Goal: Find specific page/section: Find specific page/section

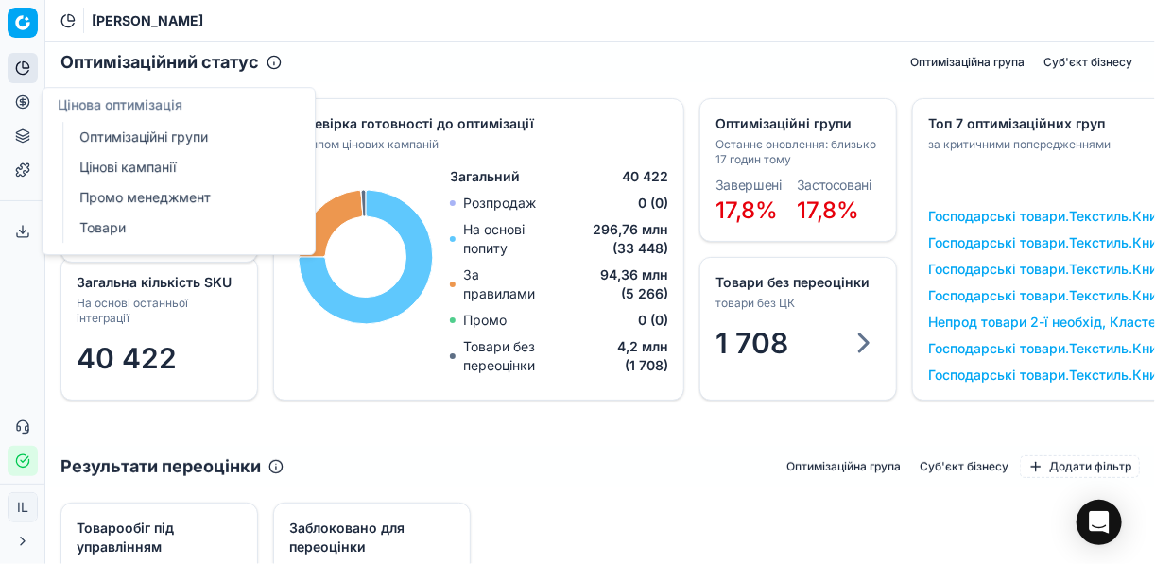
click at [18, 101] on icon at bounding box center [22, 102] width 15 height 15
click at [127, 133] on link "Оптимізаційні групи" at bounding box center [182, 137] width 220 height 26
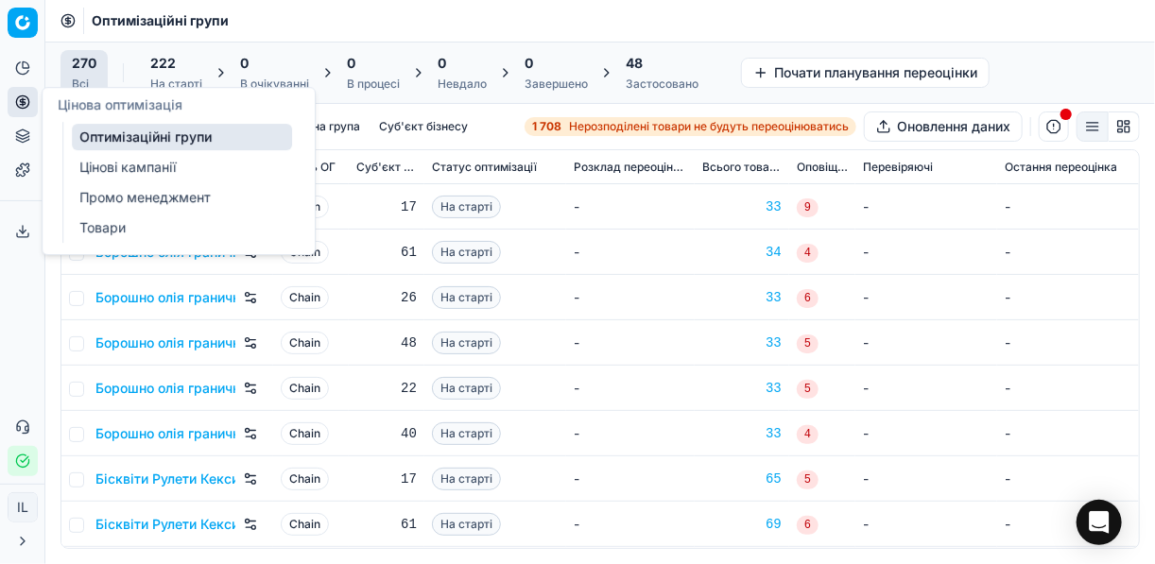
click at [130, 172] on link "Цінові кампанії" at bounding box center [182, 167] width 220 height 26
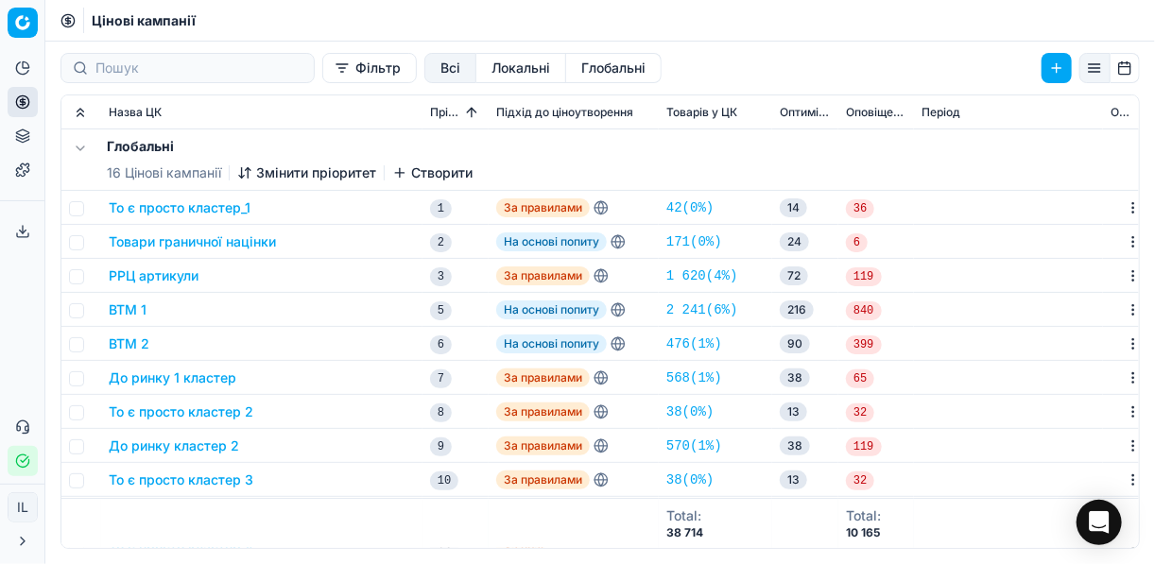
click at [322, 73] on button "Фільтр" at bounding box center [369, 68] width 95 height 30
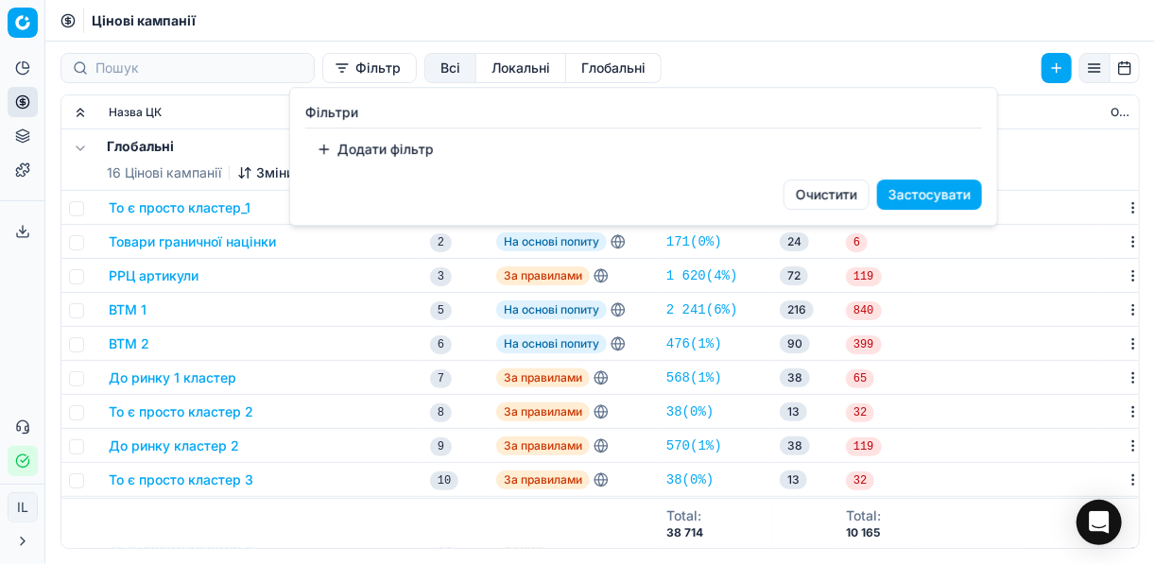
click at [322, 148] on button "Додати фільтр" at bounding box center [375, 149] width 140 height 30
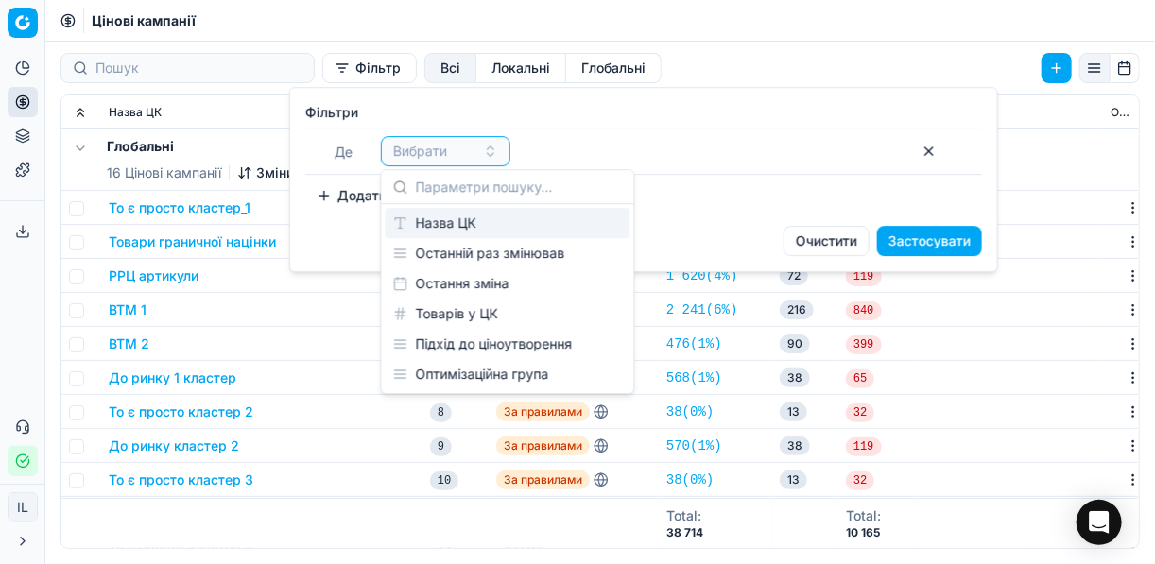
click at [445, 222] on div "Назва ЦК" at bounding box center [508, 223] width 245 height 30
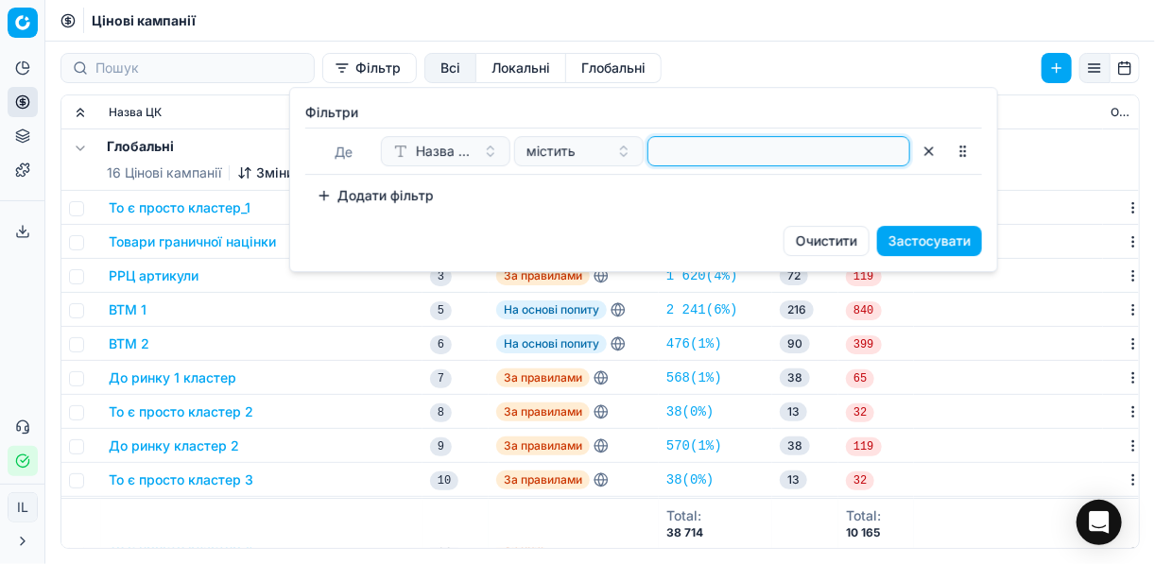
click at [681, 159] on input at bounding box center [779, 151] width 246 height 28
type input "риба"
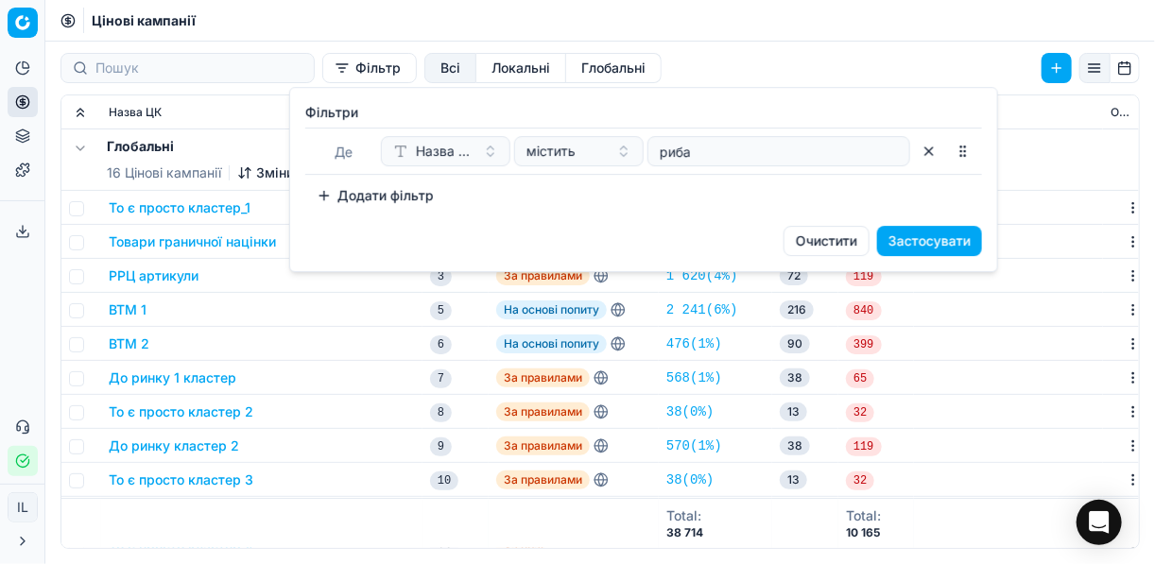
click at [863, 245] on button "Застосувати" at bounding box center [929, 241] width 105 height 30
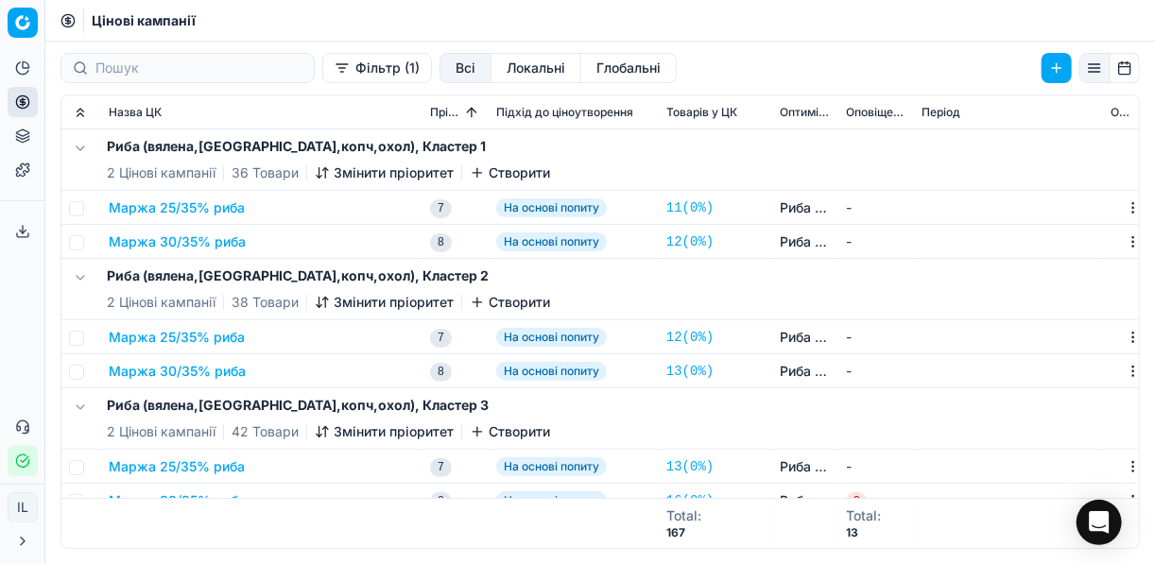
click at [238, 206] on button "Маржа 25/35% риба" at bounding box center [177, 207] width 136 height 19
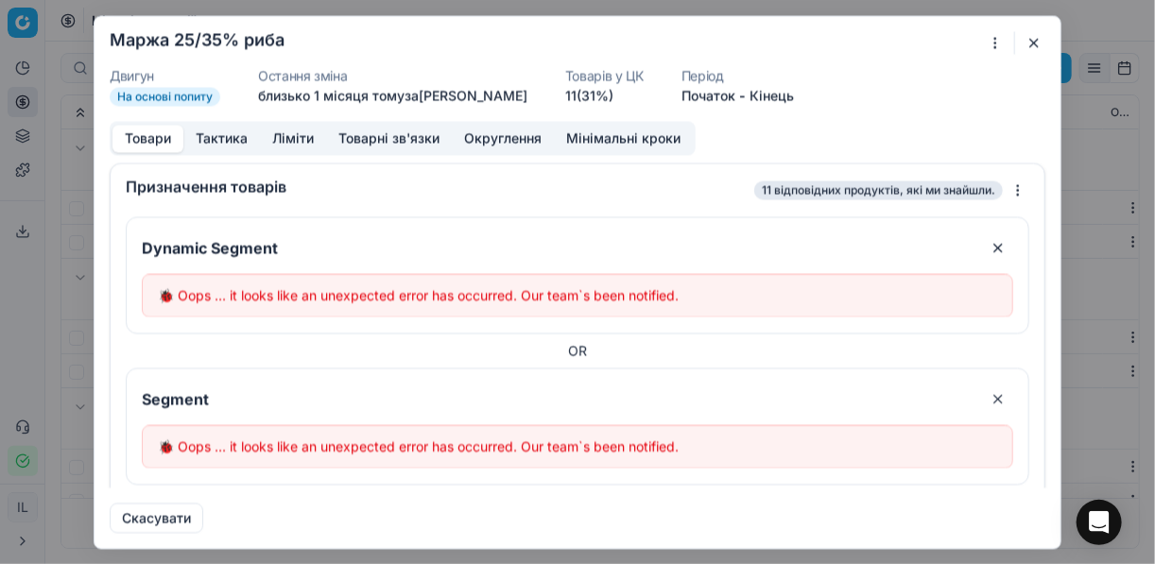
click at [863, 38] on button "button" at bounding box center [1034, 42] width 23 height 23
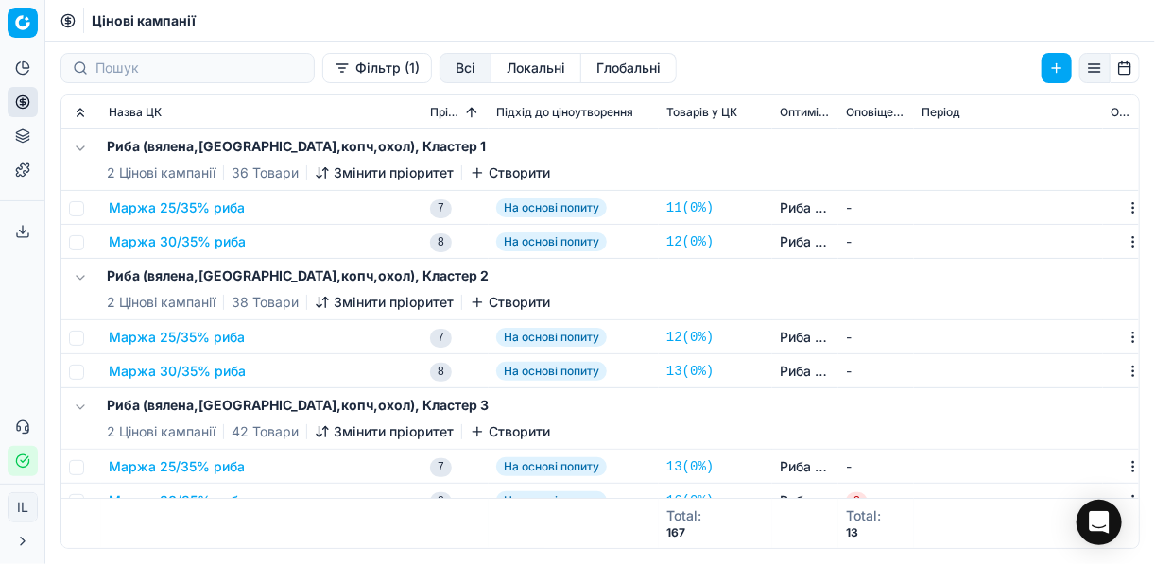
click at [203, 212] on button "Маржа 25/35% риба" at bounding box center [177, 207] width 136 height 19
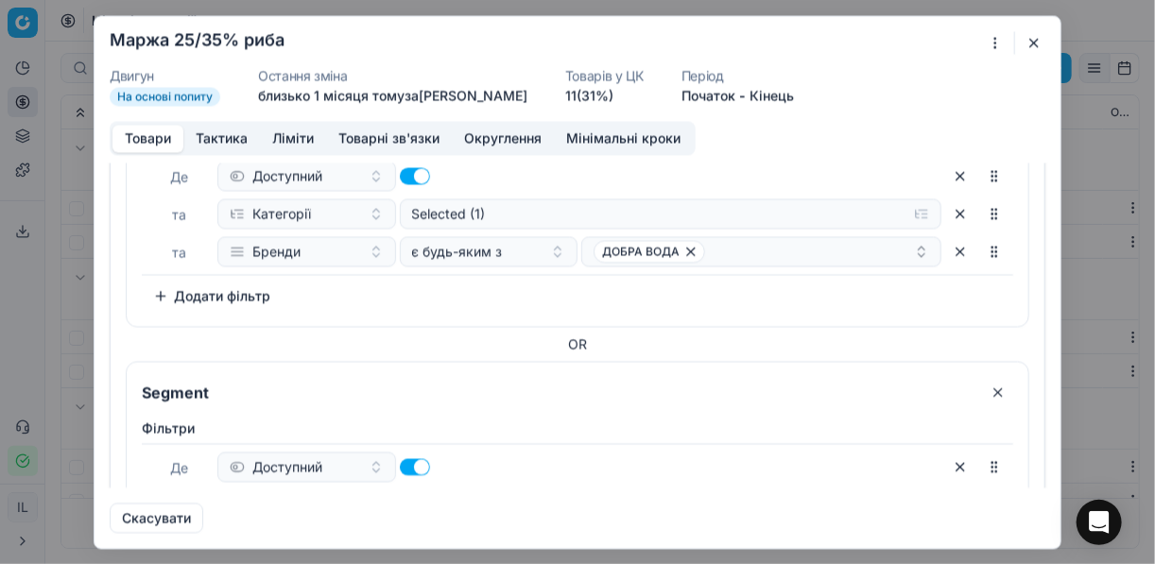
scroll to position [756, 0]
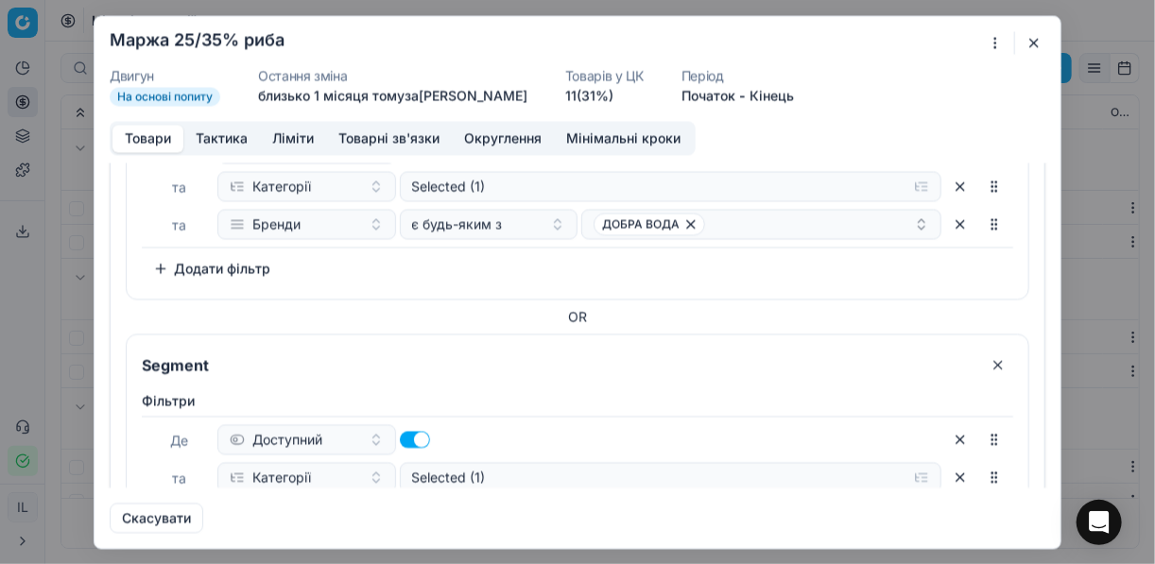
click at [863, 42] on button "button" at bounding box center [1034, 42] width 23 height 23
